Goal: Use online tool/utility: Utilize a website feature to perform a specific function

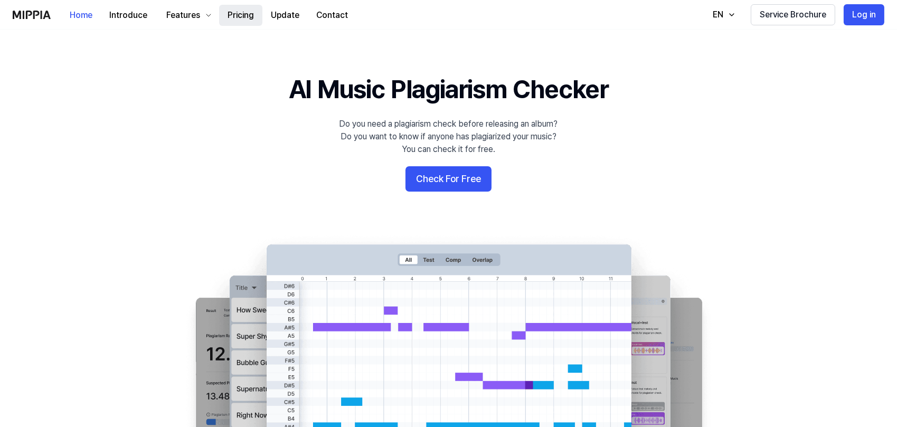
click at [244, 15] on button "Pricing" at bounding box center [240, 15] width 43 height 21
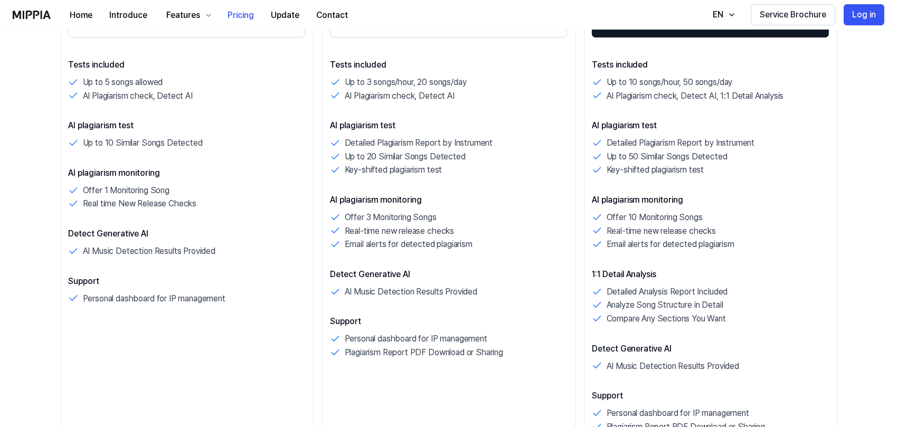
scroll to position [281, 0]
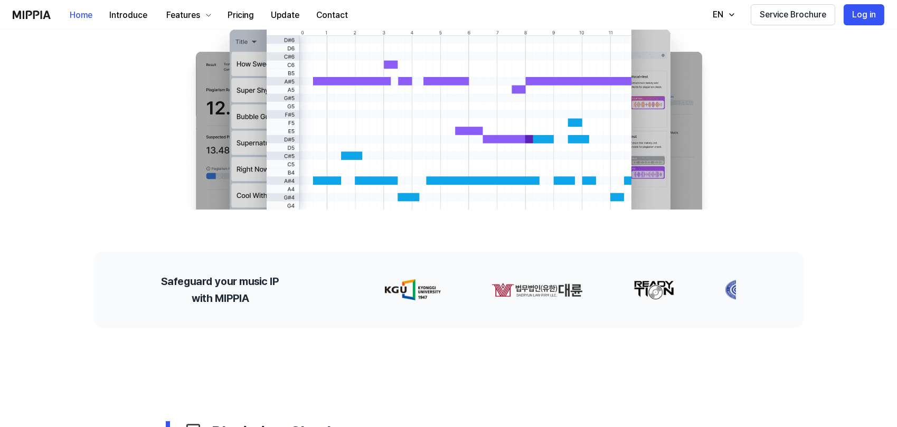
scroll to position [35, 0]
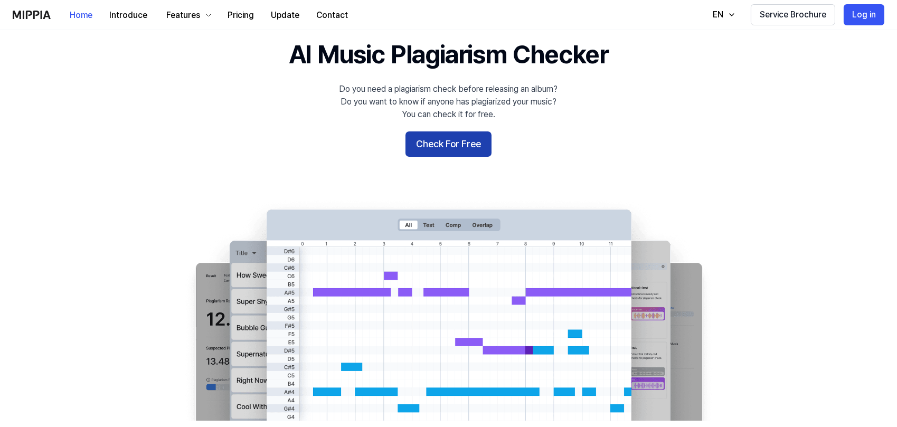
click at [467, 147] on button "Check For Free" at bounding box center [449, 143] width 86 height 25
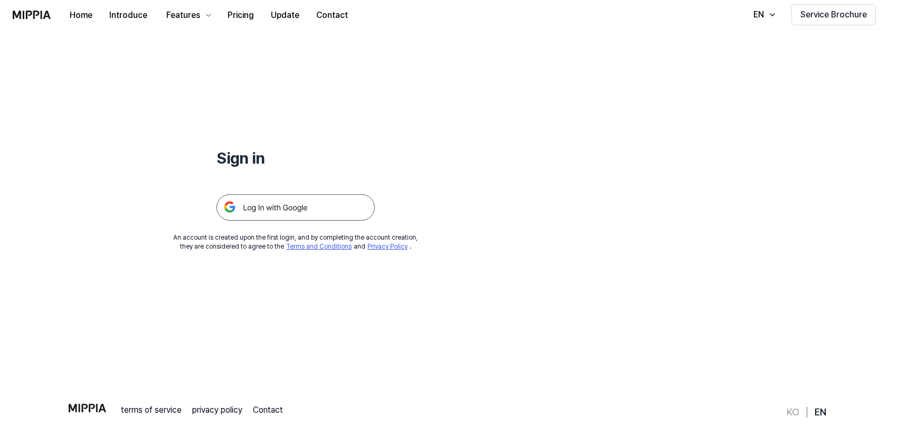
scroll to position [0, 0]
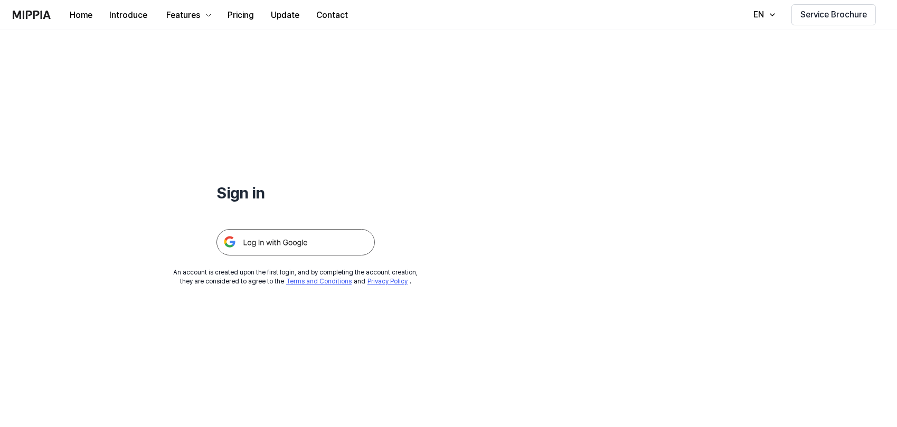
click at [344, 245] on img at bounding box center [295, 242] width 158 height 26
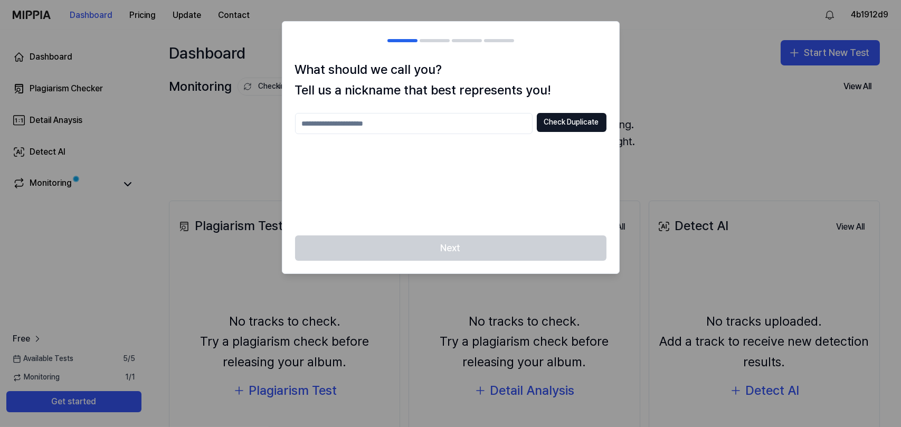
click at [481, 129] on input "text" at bounding box center [414, 123] width 238 height 21
type input "***"
click at [556, 129] on button "Check Duplicate" at bounding box center [572, 122] width 70 height 19
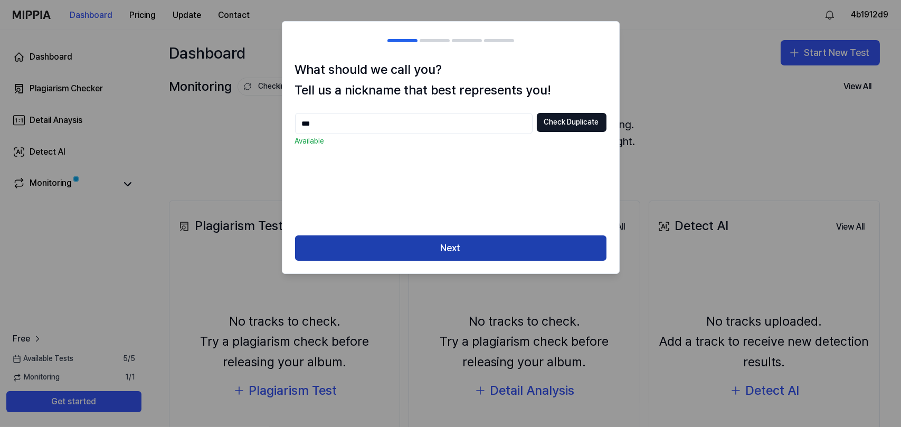
click at [510, 246] on button "Next" at bounding box center [451, 248] width 312 height 25
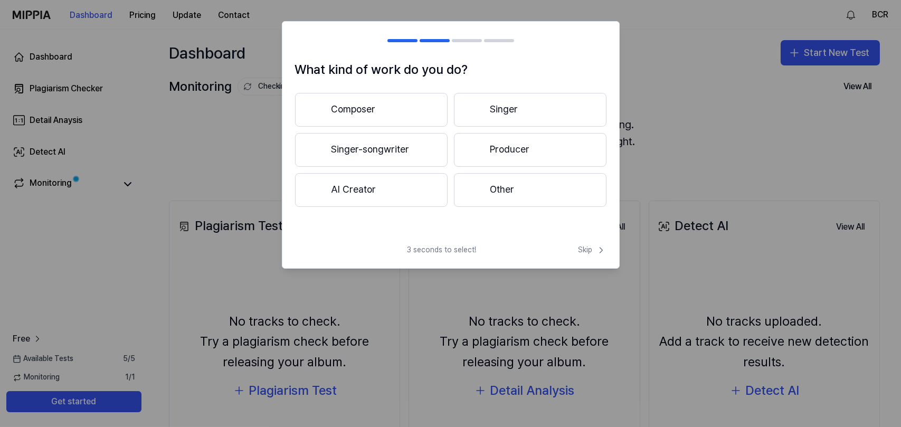
click at [412, 184] on button "AI Creator" at bounding box center [371, 190] width 153 height 34
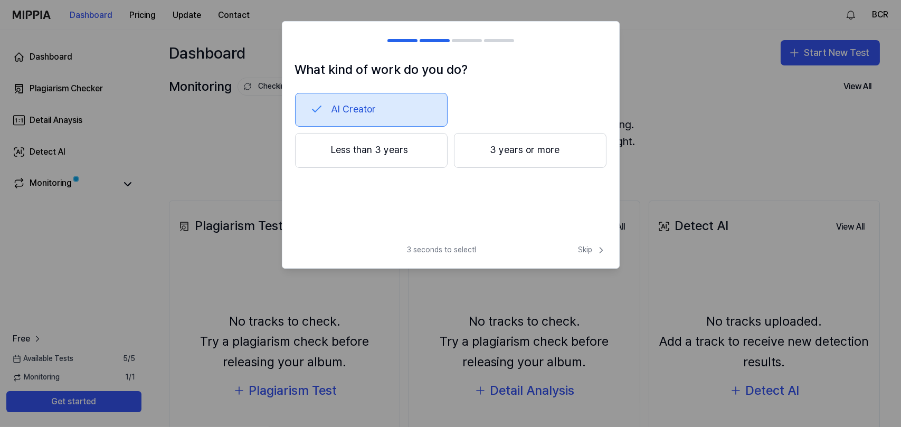
click at [495, 152] on button "3 years or more" at bounding box center [530, 150] width 153 height 35
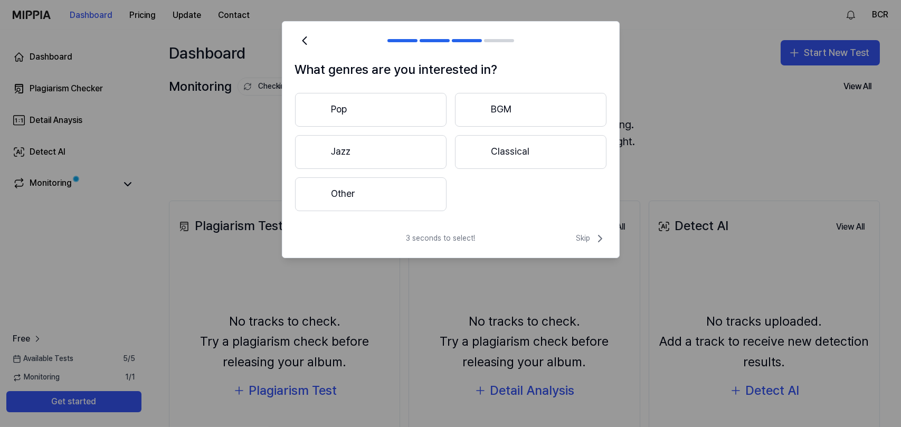
click at [415, 192] on button "Other" at bounding box center [371, 194] width 152 height 34
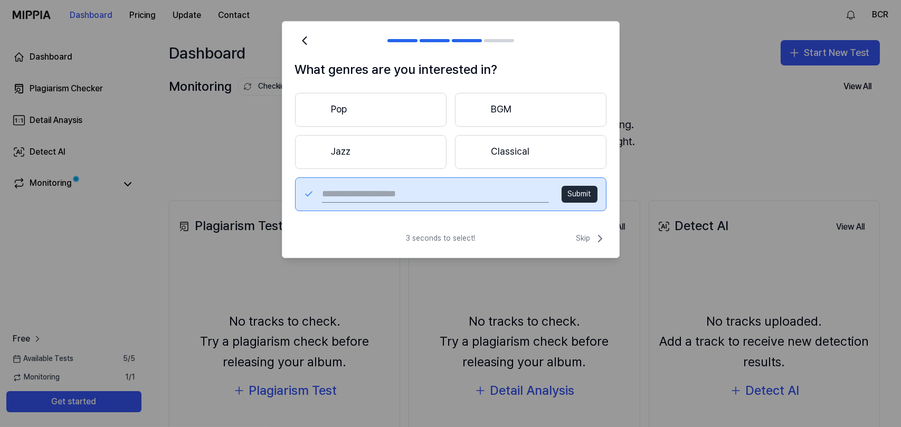
click at [401, 106] on button "Pop" at bounding box center [371, 110] width 152 height 34
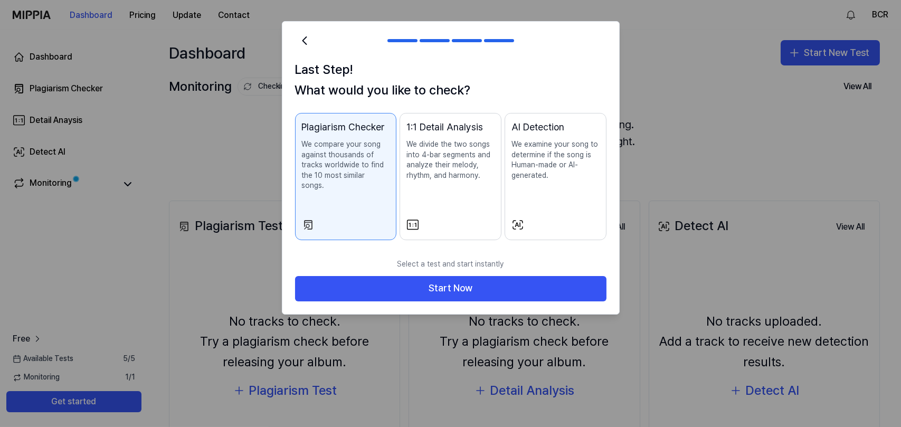
click at [529, 159] on p "We examine your song to determine if the song is Human-made or AI-generated." at bounding box center [556, 159] width 88 height 41
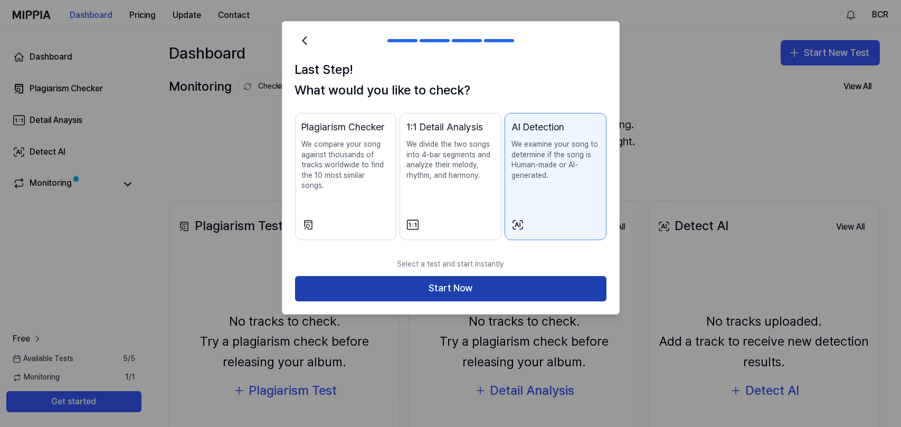
click at [464, 277] on button "Start Now" at bounding box center [451, 288] width 312 height 25
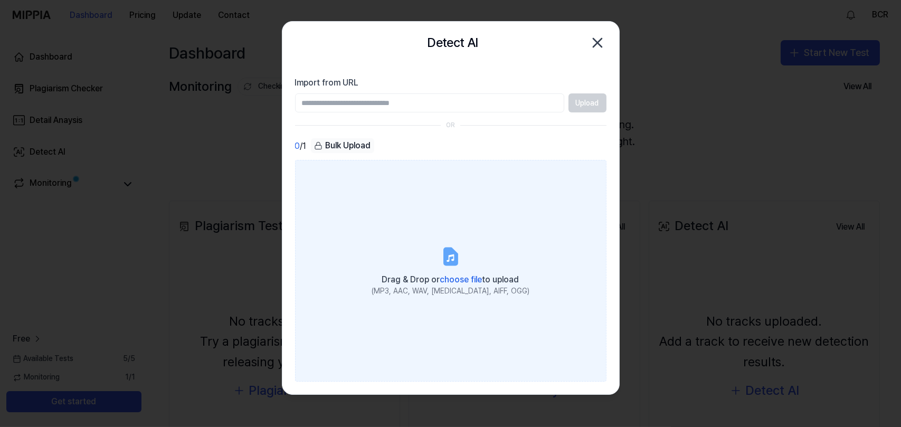
click at [442, 259] on icon at bounding box center [450, 256] width 21 height 21
click at [0, 0] on input "Drag & Drop or choose file to upload (MP3, AAC, WAV, [MEDICAL_DATA], AIFF, OGG)" at bounding box center [0, 0] width 0 height 0
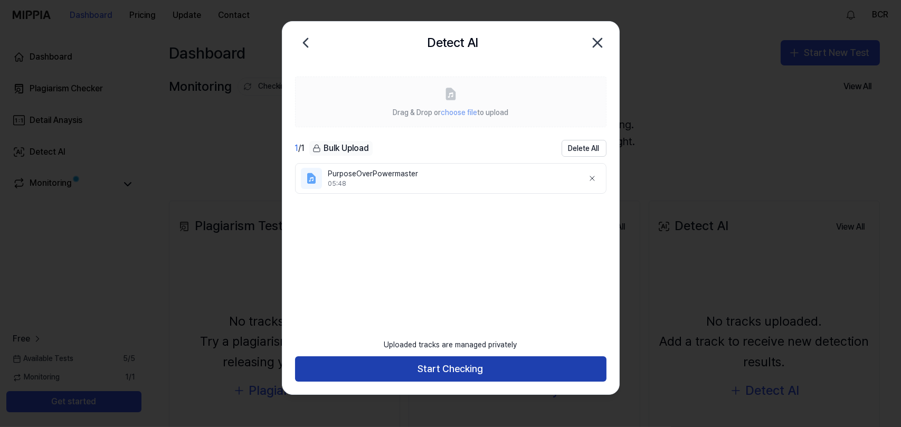
click at [477, 367] on button "Start Checking" at bounding box center [451, 368] width 312 height 25
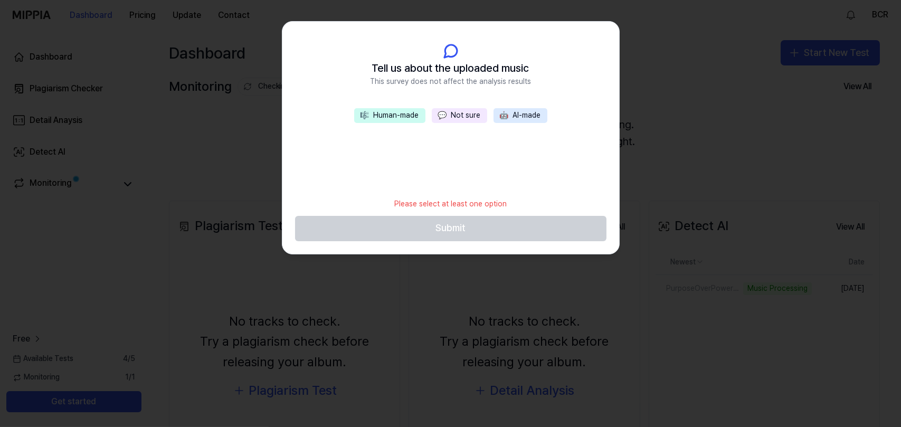
click at [400, 112] on button "🎼 Human-made" at bounding box center [389, 115] width 71 height 15
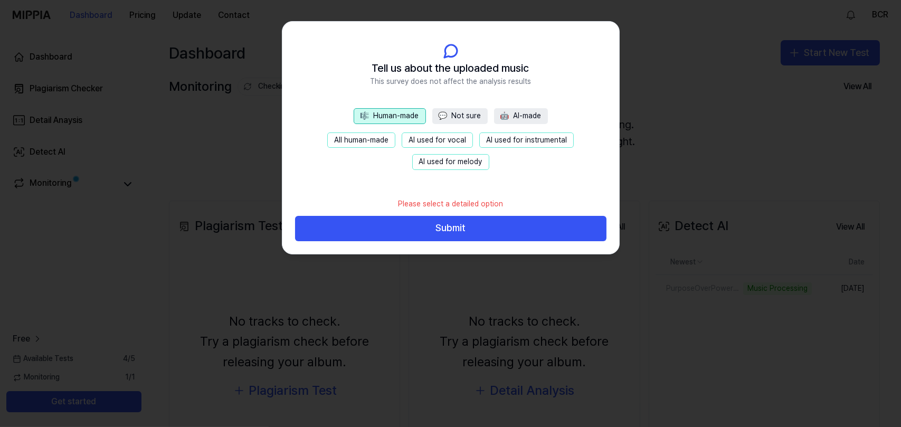
click at [449, 118] on button "💬 Not sure" at bounding box center [459, 116] width 55 height 16
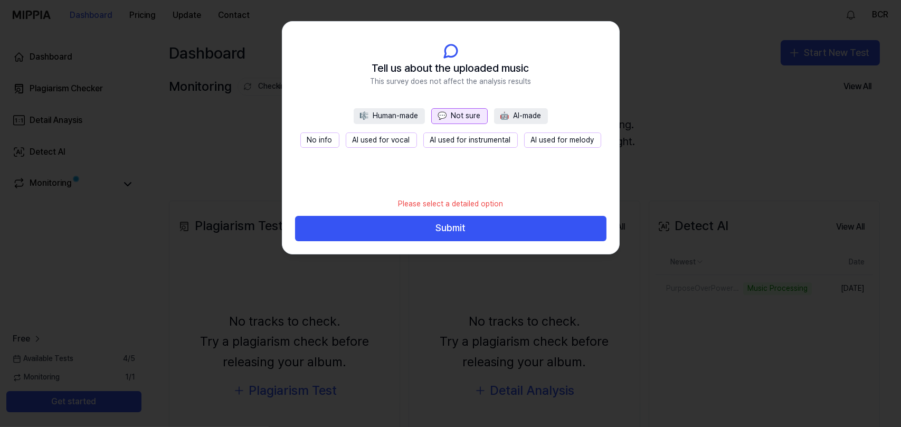
click at [337, 146] on button "No info" at bounding box center [319, 141] width 39 height 16
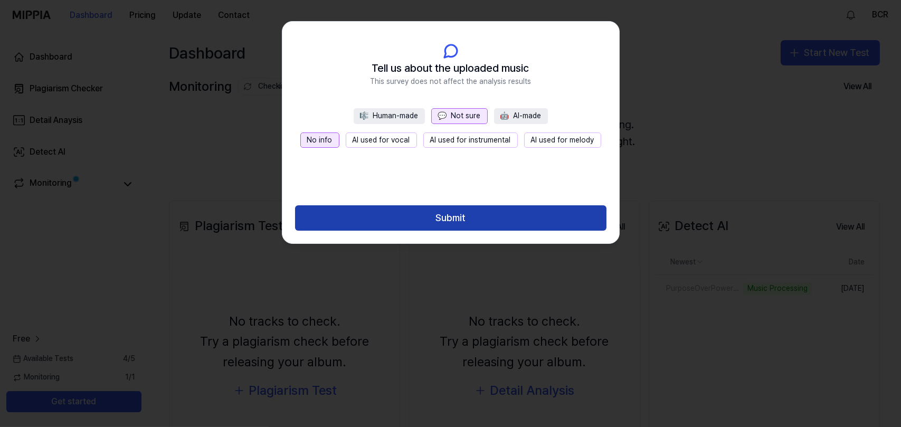
click at [423, 221] on button "Submit" at bounding box center [451, 217] width 312 height 25
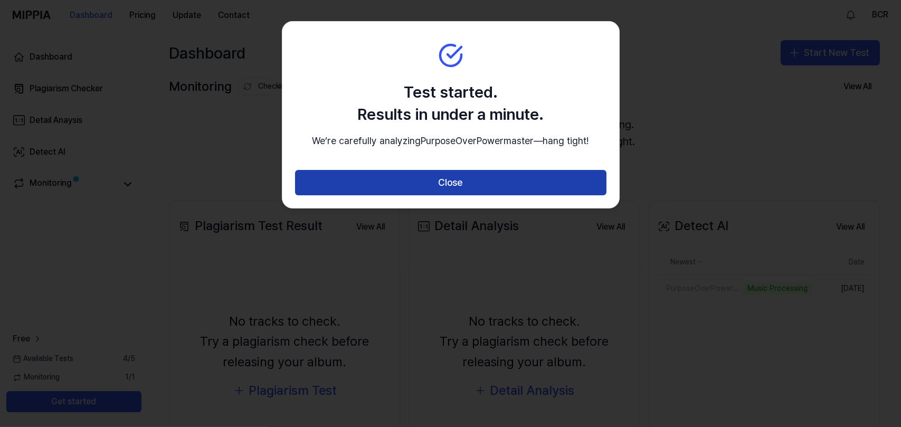
click at [473, 195] on button "Close" at bounding box center [451, 182] width 312 height 25
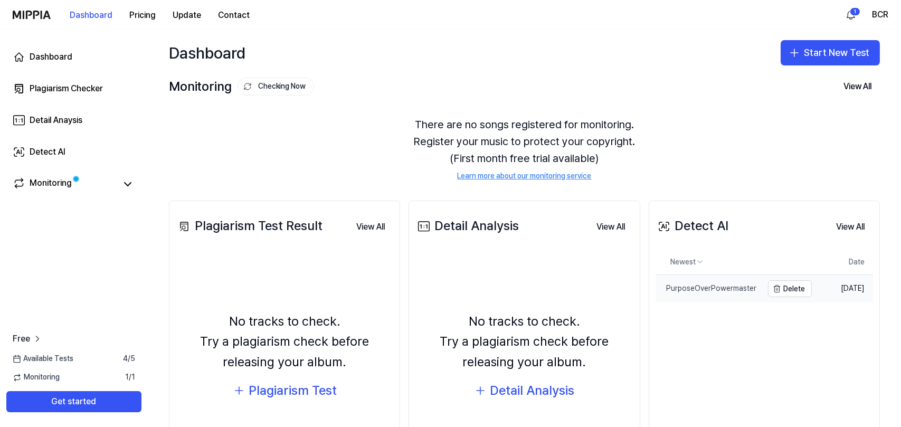
click at [694, 286] on div "PurposeOverPowermaster" at bounding box center [706, 289] width 101 height 11
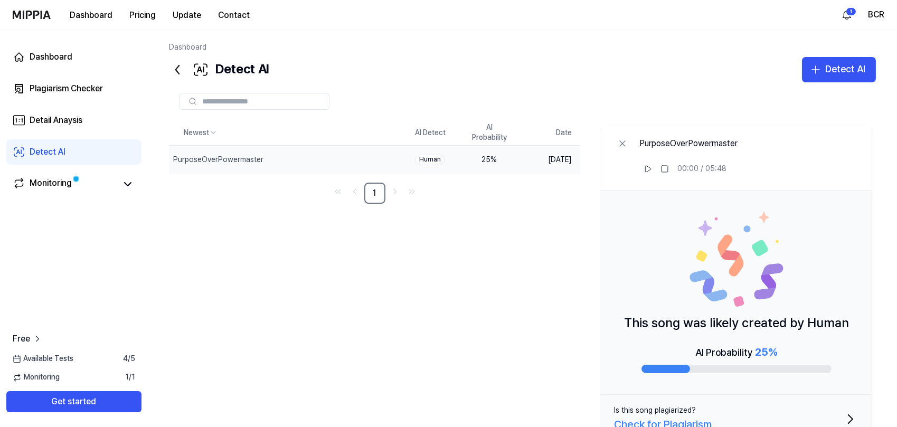
click at [432, 159] on div "Human" at bounding box center [431, 160] width 30 height 11
click at [249, 159] on div "PurposeOverPowermaster" at bounding box center [218, 160] width 90 height 11
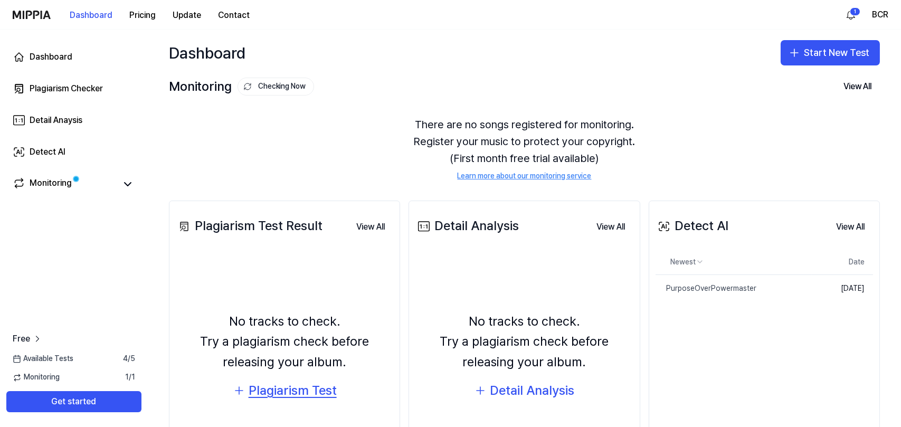
click at [296, 395] on div "Plagiarism Test" at bounding box center [293, 391] width 88 height 20
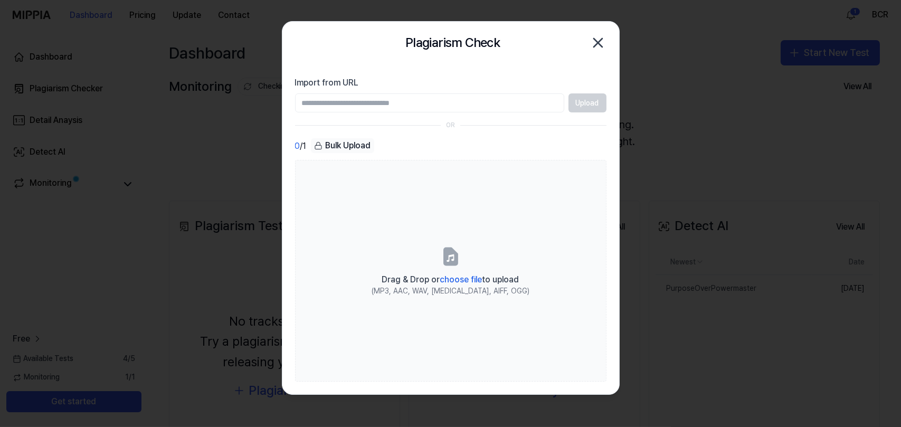
click at [594, 37] on icon "button" at bounding box center [598, 42] width 17 height 17
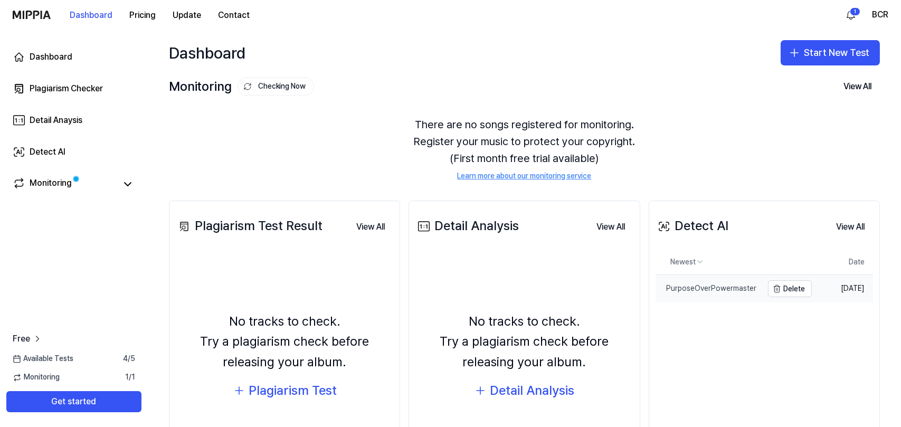
click at [702, 297] on link "PurposeOverPowermaster" at bounding box center [709, 288] width 107 height 27
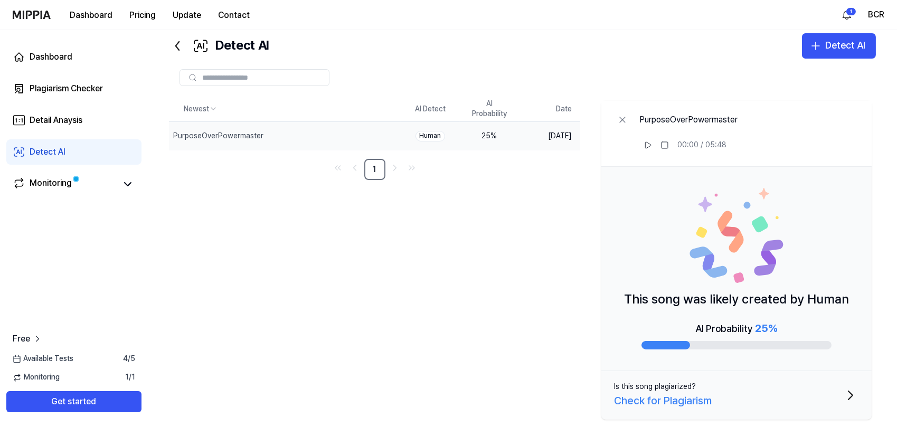
scroll to position [40, 0]
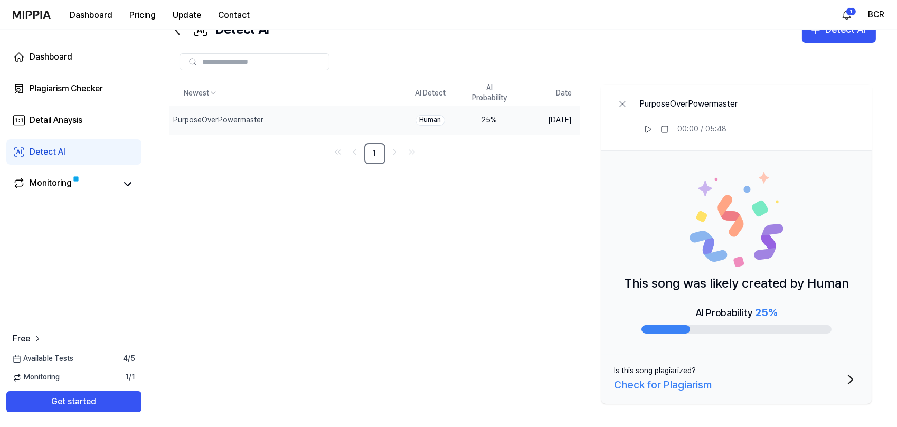
click at [657, 384] on div "Check for Plagiarism" at bounding box center [663, 384] width 98 height 17
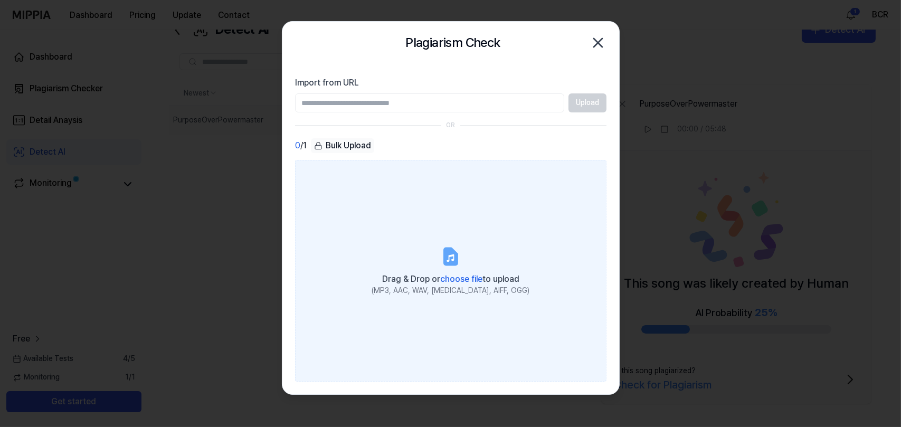
click at [458, 255] on icon at bounding box center [450, 256] width 21 height 21
click at [0, 0] on input "Drag & Drop or choose file to upload (MP3, AAC, WAV, [MEDICAL_DATA], AIFF, OGG)" at bounding box center [0, 0] width 0 height 0
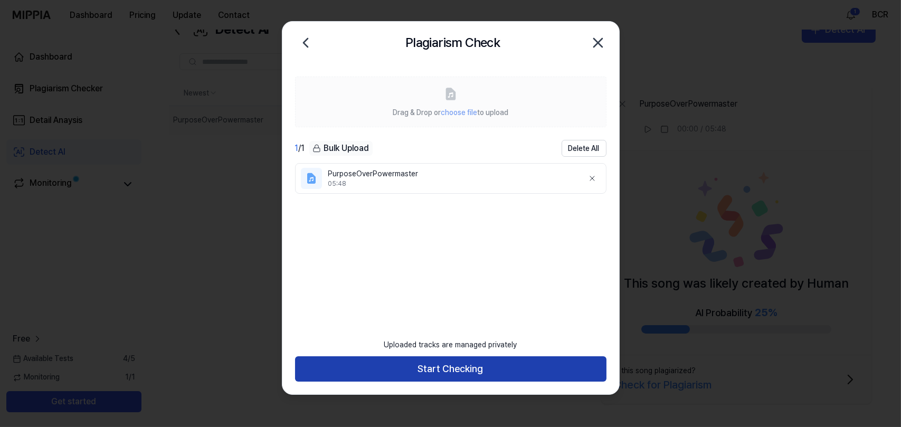
click at [431, 374] on button "Start Checking" at bounding box center [451, 368] width 312 height 25
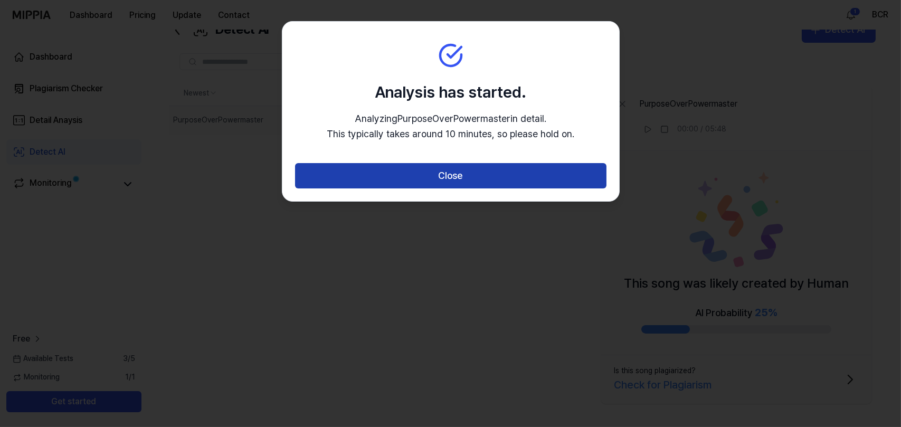
click at [535, 175] on button "Close" at bounding box center [451, 175] width 312 height 25
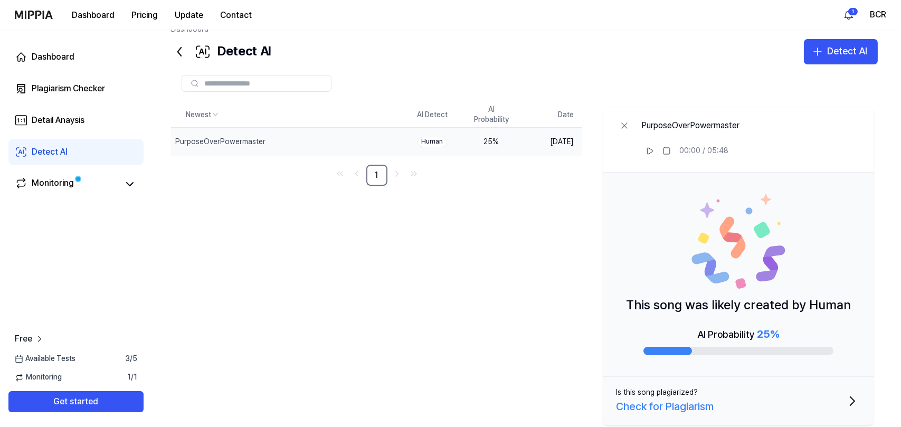
scroll to position [0, 0]
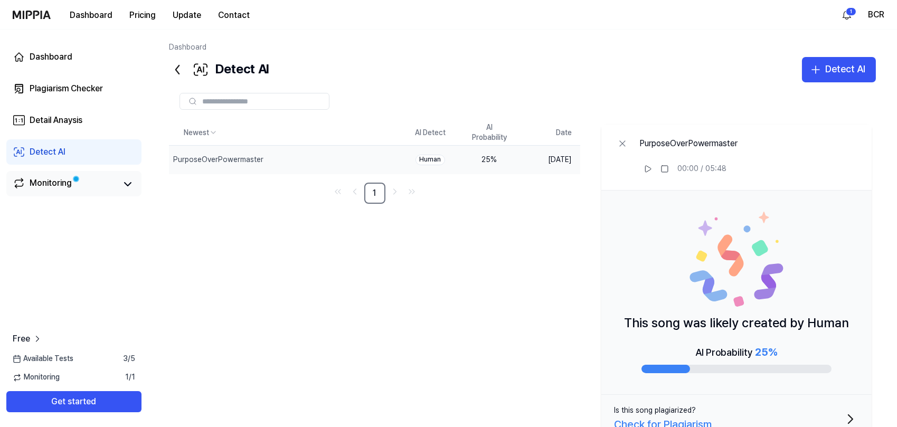
click at [46, 190] on div "Monitoring" at bounding box center [51, 184] width 42 height 15
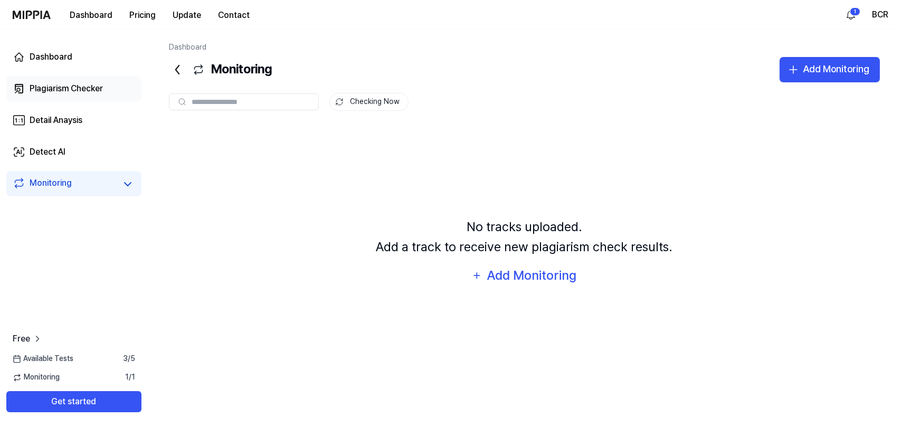
click at [97, 88] on div "Plagiarism Checker" at bounding box center [66, 88] width 73 height 13
